Goal: Task Accomplishment & Management: Use online tool/utility

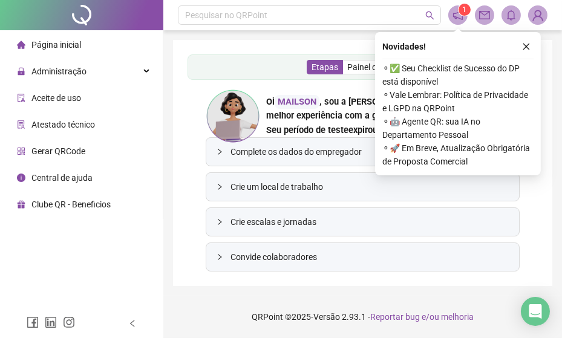
click at [46, 48] on span "Página inicial" at bounding box center [56, 45] width 50 height 10
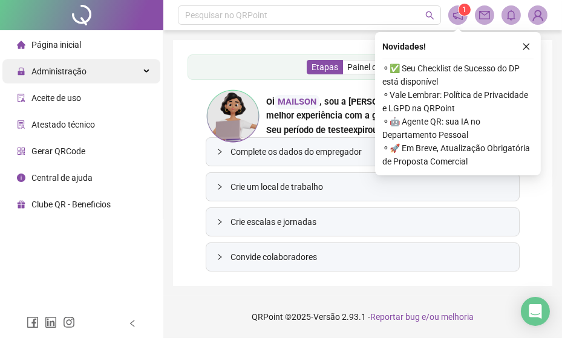
click at [60, 74] on span "Administração" at bounding box center [58, 71] width 55 height 10
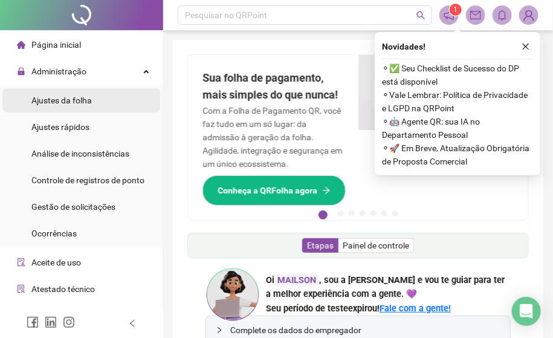
click at [68, 103] on span "Ajustes da folha" at bounding box center [61, 101] width 60 height 10
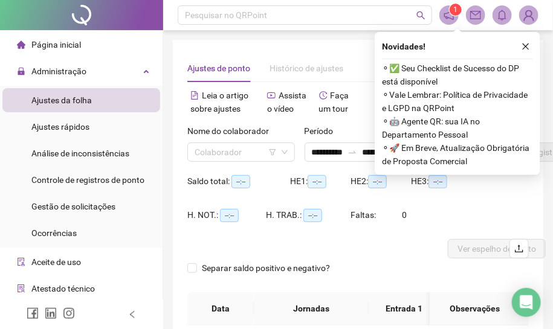
type input "**********"
click at [525, 51] on button "button" at bounding box center [526, 46] width 15 height 15
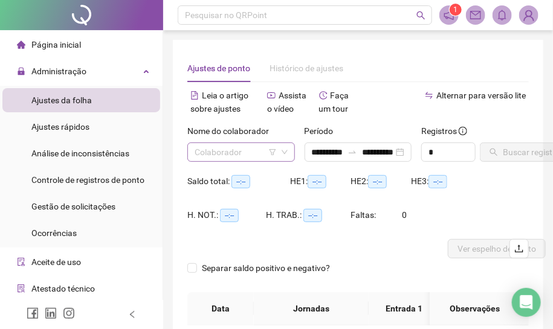
click at [245, 158] on input "search" at bounding box center [236, 152] width 82 height 18
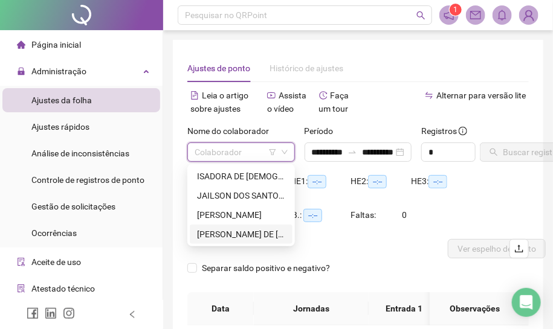
click at [233, 230] on div "[PERSON_NAME] DE [PERSON_NAME]" at bounding box center [241, 234] width 88 height 13
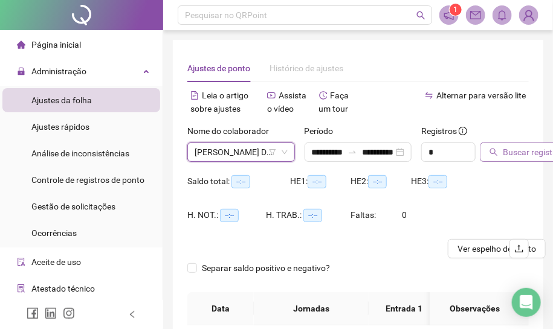
click at [523, 148] on span "Buscar registros" at bounding box center [534, 152] width 62 height 13
